Goal: Task Accomplishment & Management: Manage account settings

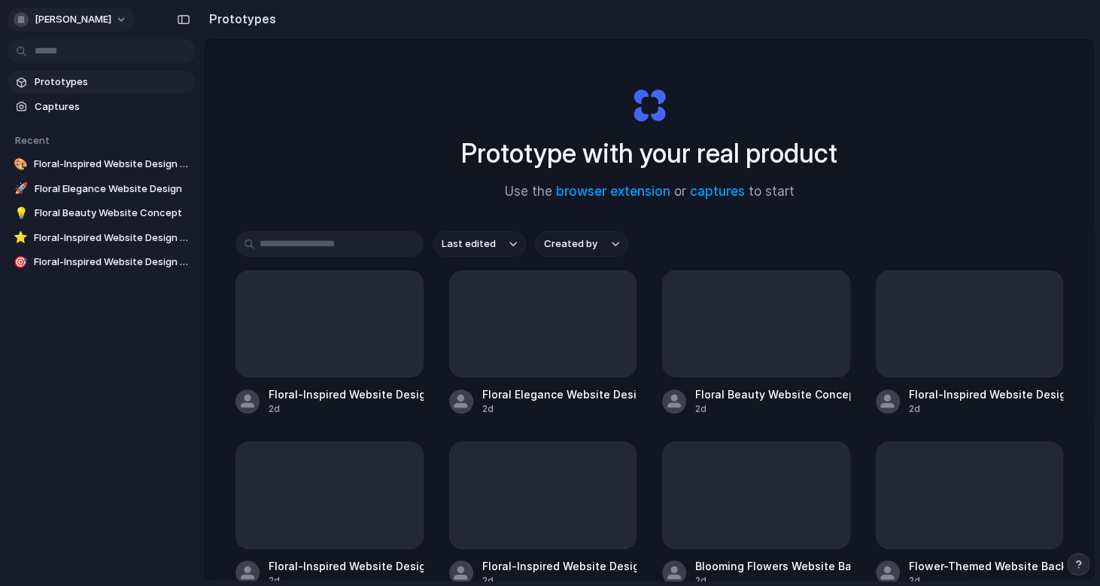
click at [88, 26] on button "[PERSON_NAME]" at bounding box center [71, 20] width 127 height 24
click at [91, 61] on li "Settings" at bounding box center [73, 53] width 125 height 24
